Goal: Information Seeking & Learning: Learn about a topic

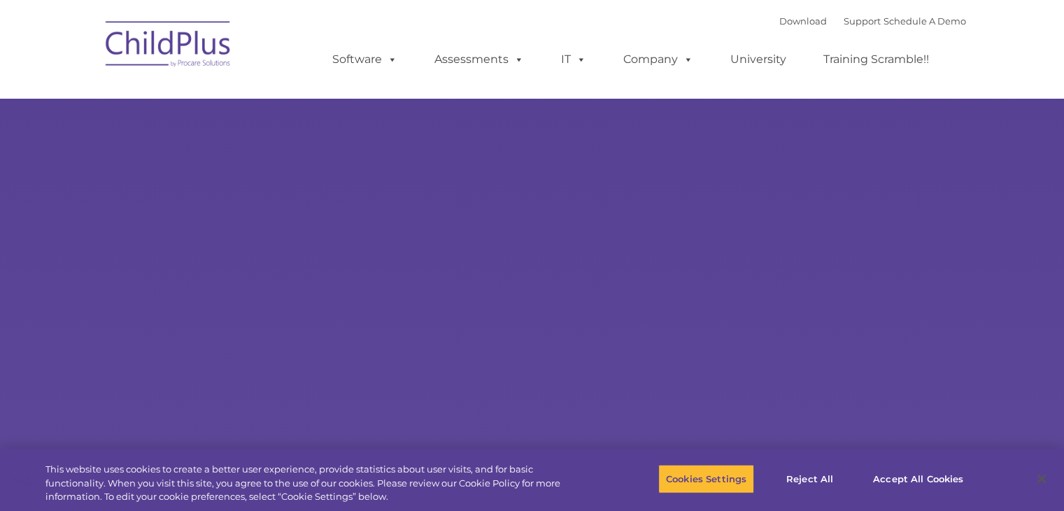
select select "MEDIUM"
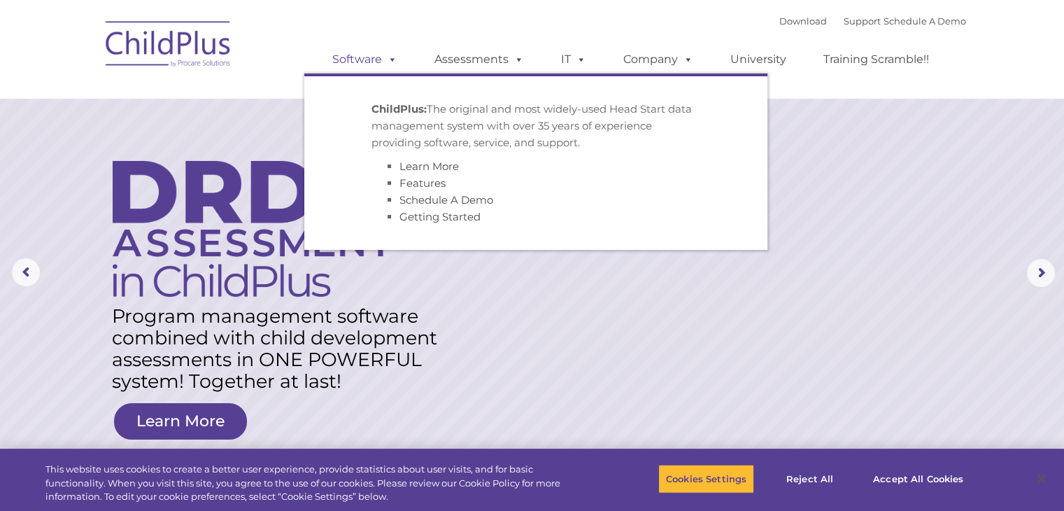
click at [380, 63] on link "Software" at bounding box center [364, 59] width 93 height 28
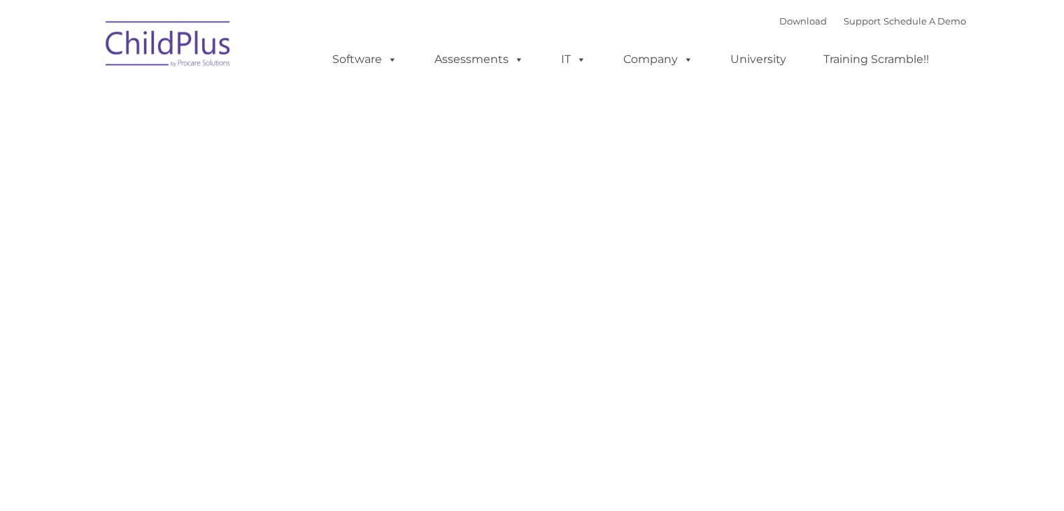
type input ""
